Goal: Task Accomplishment & Management: Complete application form

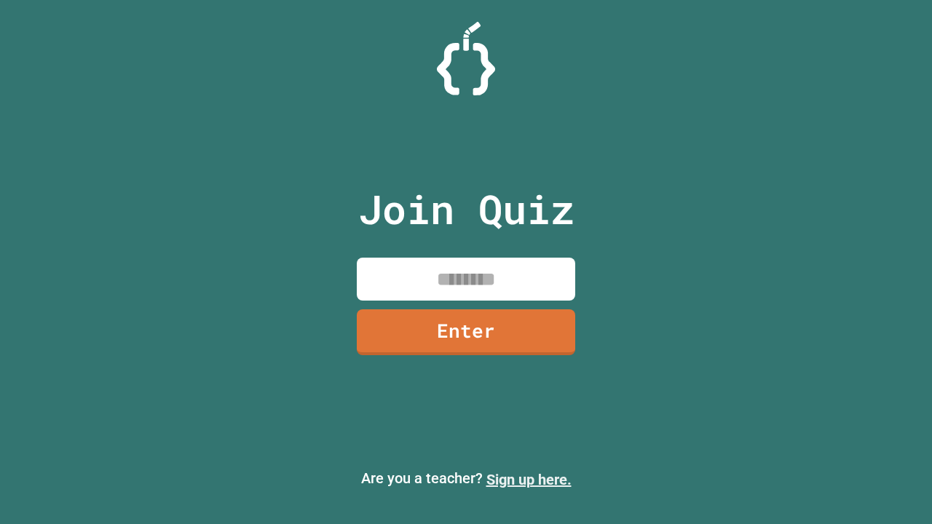
click at [529, 480] on link "Sign up here." at bounding box center [529, 479] width 85 height 17
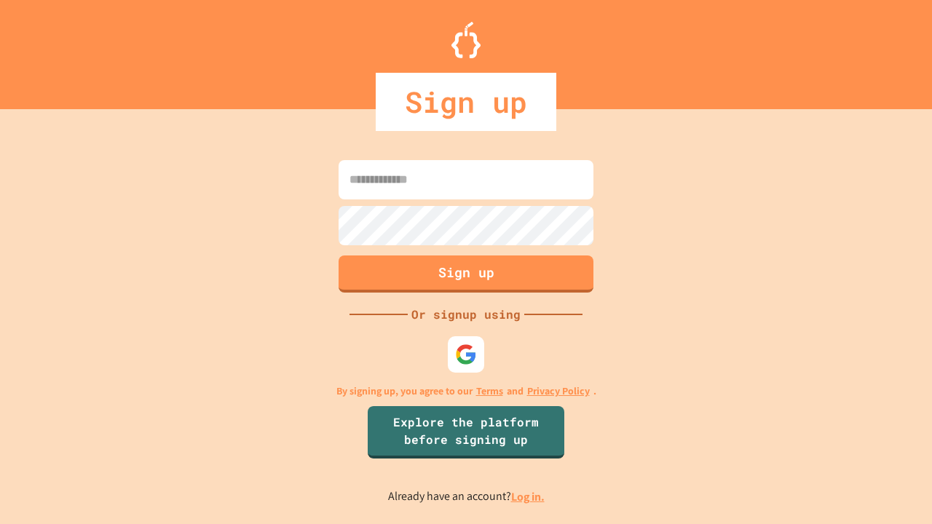
click at [529, 497] on link "Log in." at bounding box center [528, 496] width 34 height 15
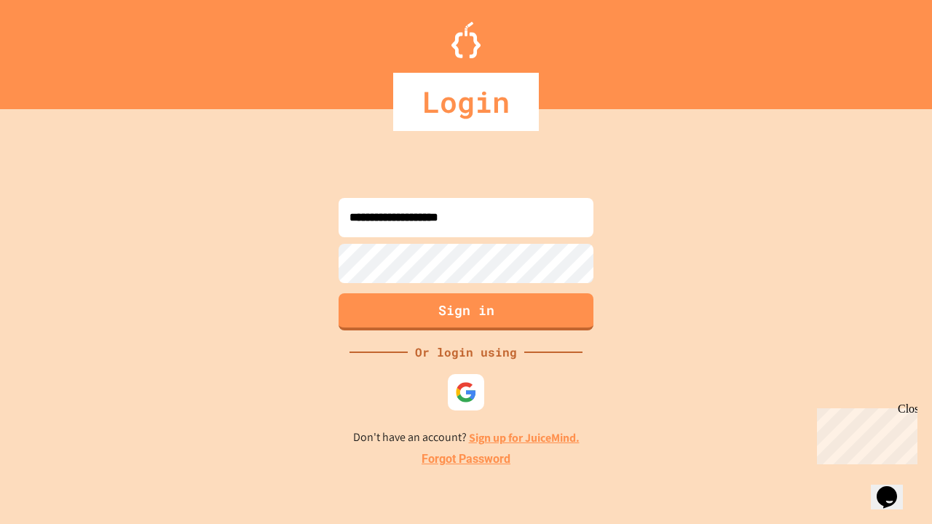
type input "**********"
